Goal: Information Seeking & Learning: Find specific fact

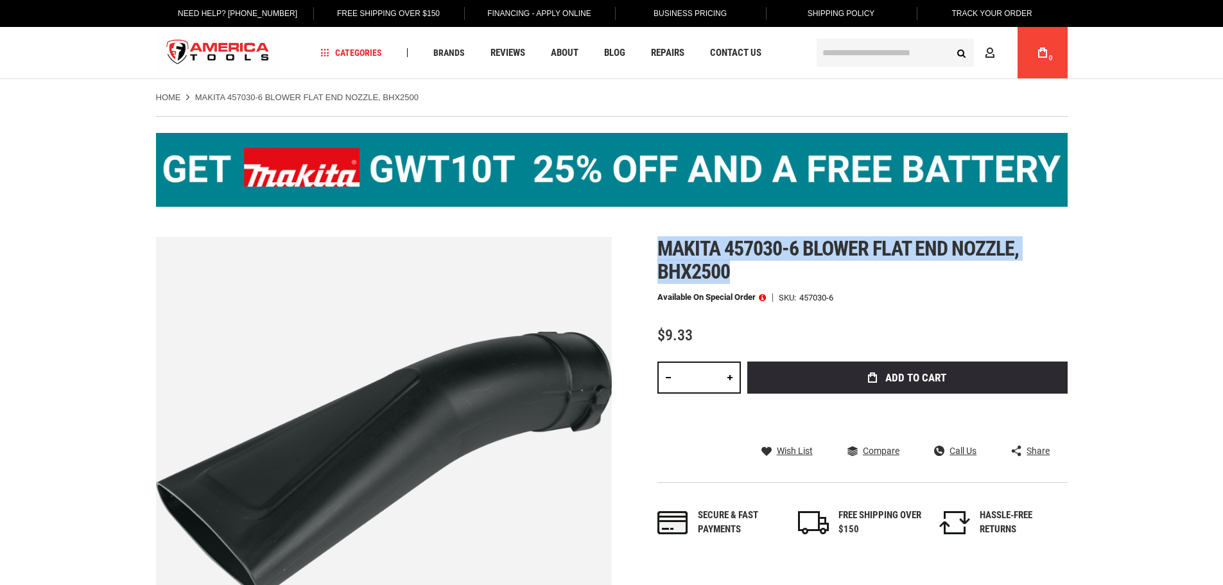
drag, startPoint x: 698, startPoint y: 269, endPoint x: 646, endPoint y: 249, distance: 55.7
click at [646, 249] on div "Skip to the end of the images gallery Skip to the beginning of the images galle…" at bounding box center [612, 465] width 912 height 456
copy span "Makita 457030-6 blower flat end nozzle, bhx2500"
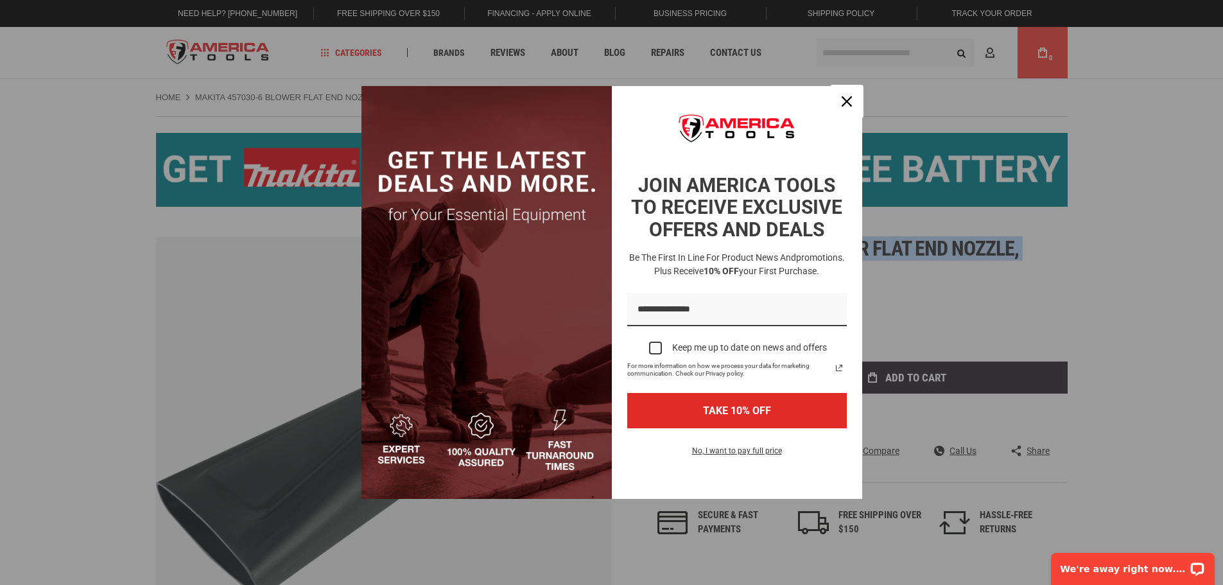
click at [838, 99] on div "Close" at bounding box center [847, 101] width 21 height 21
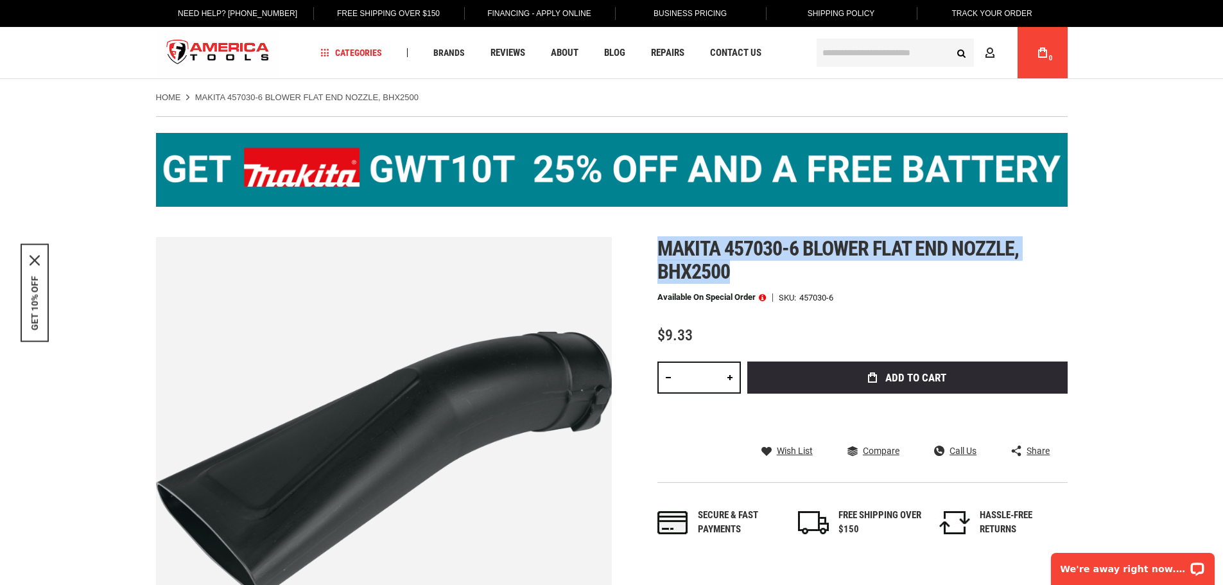
drag, startPoint x: 785, startPoint y: 266, endPoint x: 772, endPoint y: 264, distance: 13.6
click at [785, 266] on h1 "Makita 457030-6 blower flat end nozzle, bhx2500" at bounding box center [862, 260] width 410 height 46
click at [729, 272] on span "Makita 457030-6 blower flat end nozzle, bhx2500" at bounding box center [838, 260] width 362 height 48
click at [735, 274] on h1 "Makita 457030-6 blower flat end nozzle, bhx2500" at bounding box center [862, 260] width 410 height 46
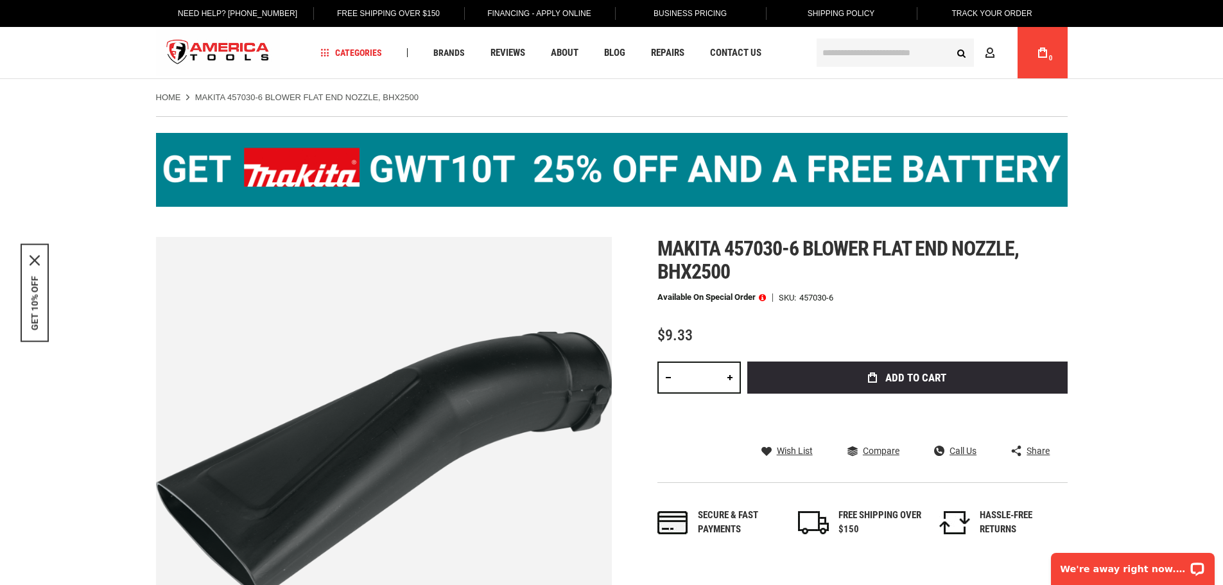
click at [724, 271] on span "Makita 457030-6 blower flat end nozzle, bhx2500" at bounding box center [838, 260] width 362 height 48
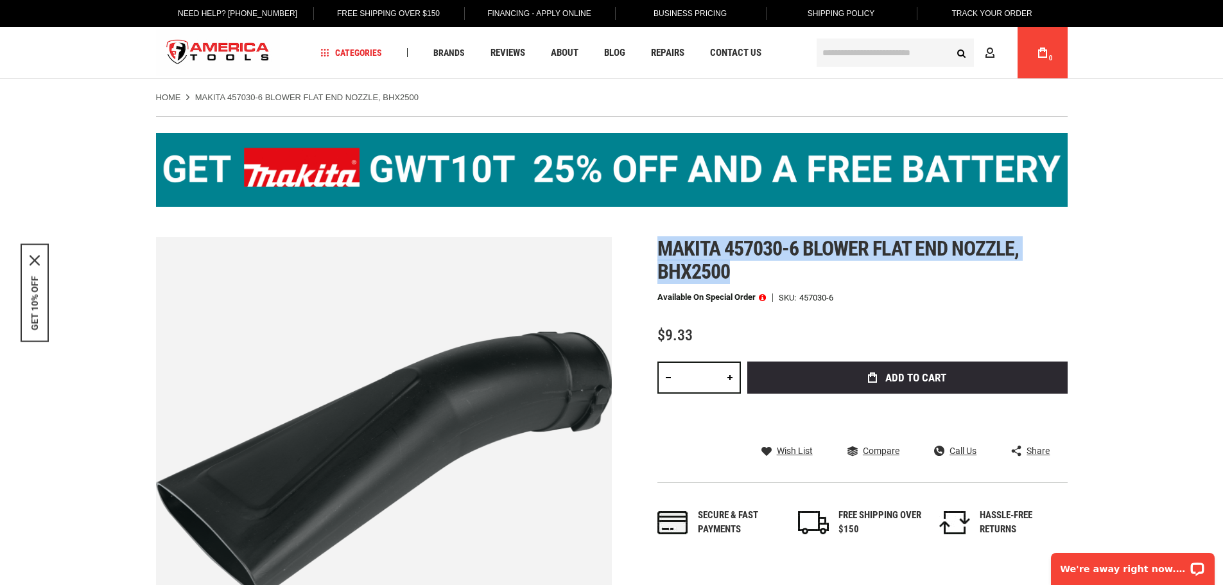
drag, startPoint x: 736, startPoint y: 273, endPoint x: 648, endPoint y: 245, distance: 93.0
click at [648, 245] on div "Skip to the end of the images gallery Skip to the beginning of the images galle…" at bounding box center [612, 465] width 912 height 456
copy span "Makita 457030-6 blower flat end nozzle, bhx2500"
